Goal: Information Seeking & Learning: Learn about a topic

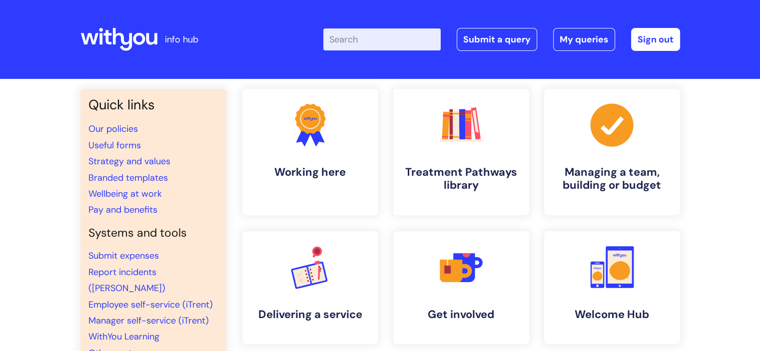
click at [370, 32] on input "Enter your search term here..." at bounding box center [381, 39] width 117 height 22
type input "eap"
click button "Search" at bounding box center [0, 0] width 0 height 0
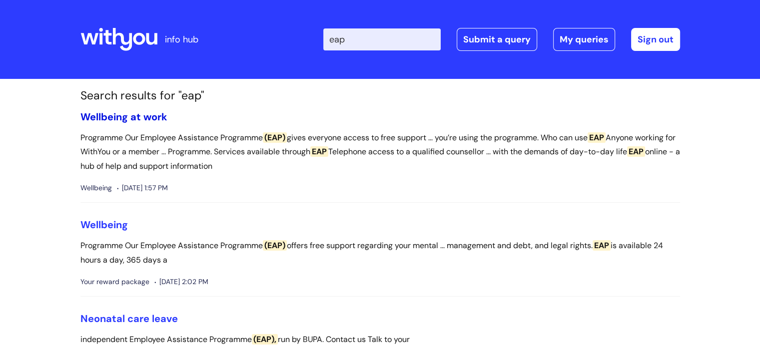
click at [130, 119] on link "Wellbeing at work" at bounding box center [123, 116] width 87 height 13
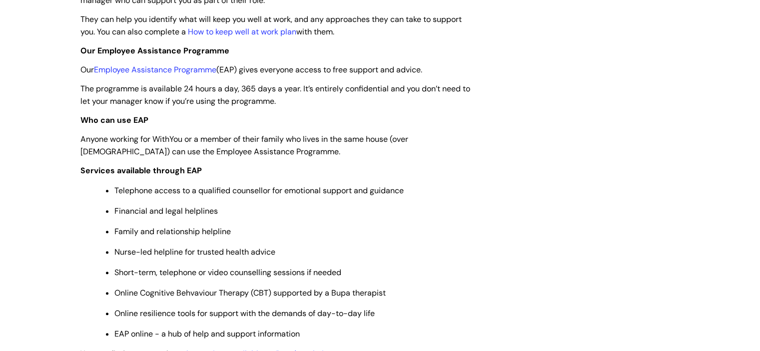
scroll to position [300, 0]
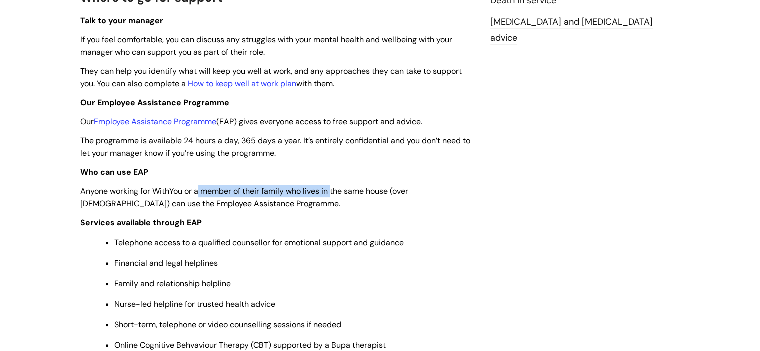
drag, startPoint x: 201, startPoint y: 186, endPoint x: 120, endPoint y: 68, distance: 143.1
click at [336, 193] on span "Anyone working for WithYou or a member of their family who lives in the same ho…" at bounding box center [244, 197] width 328 height 23
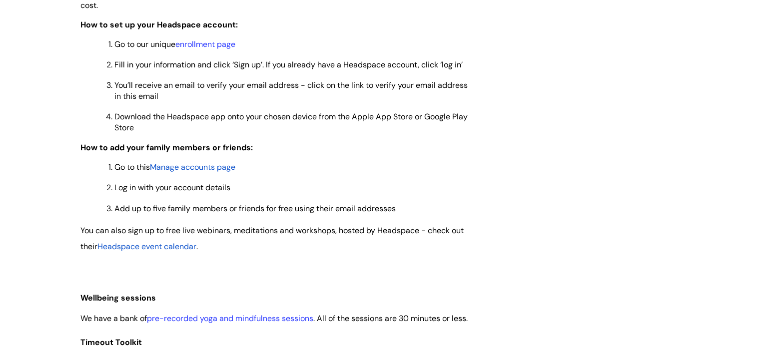
scroll to position [900, 0]
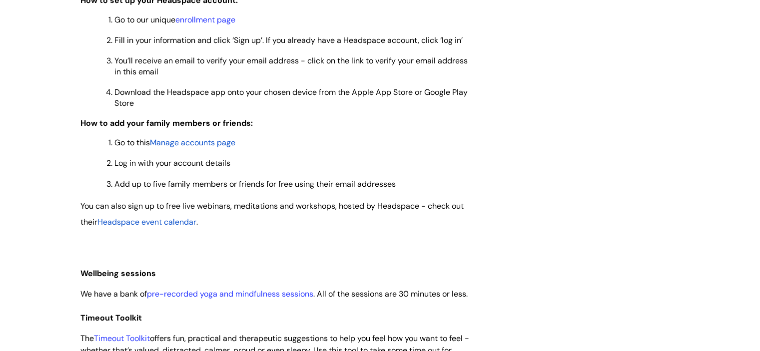
click at [202, 146] on span "Manage accounts page" at bounding box center [192, 142] width 85 height 10
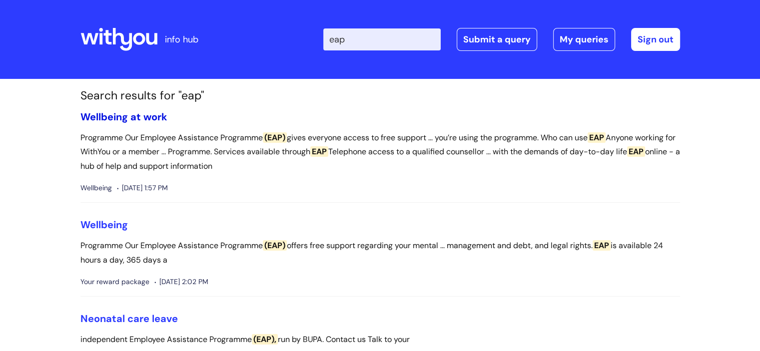
click at [148, 111] on link "Wellbeing at work" at bounding box center [123, 116] width 87 height 13
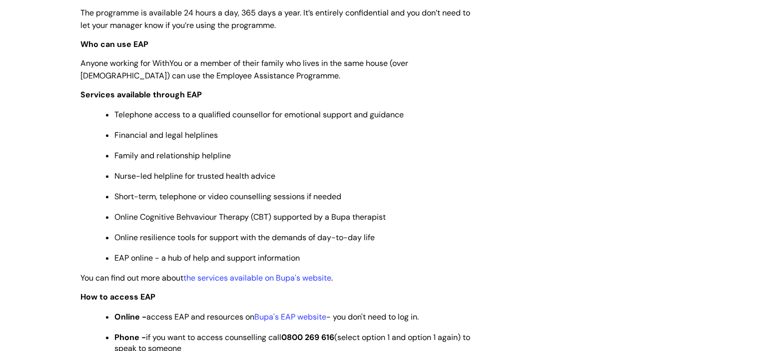
scroll to position [425, 0]
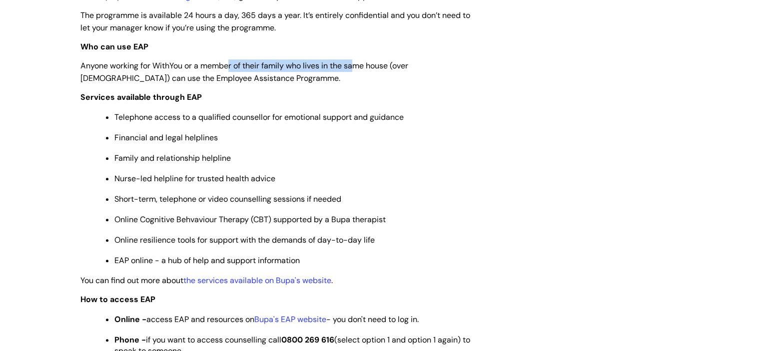
drag, startPoint x: 229, startPoint y: 68, endPoint x: 359, endPoint y: 65, distance: 130.0
click at [359, 65] on span "Anyone working for WithYou or a member of their family who lives in the same ho…" at bounding box center [244, 71] width 328 height 23
